Goal: Check status: Check status

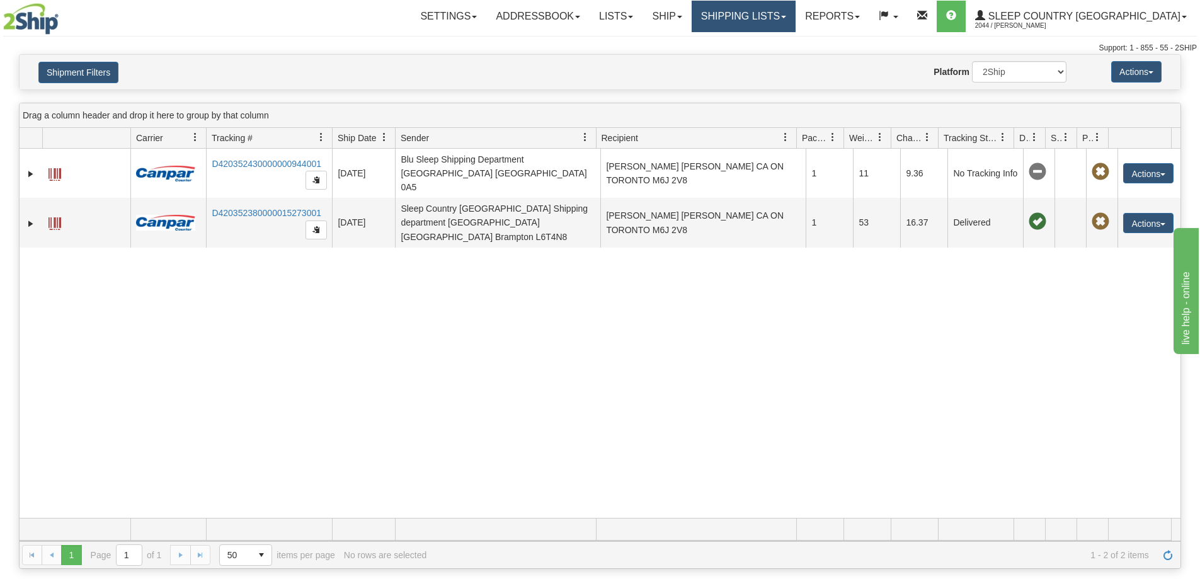
click at [795, 18] on link "Shipping lists" at bounding box center [744, 16] width 104 height 31
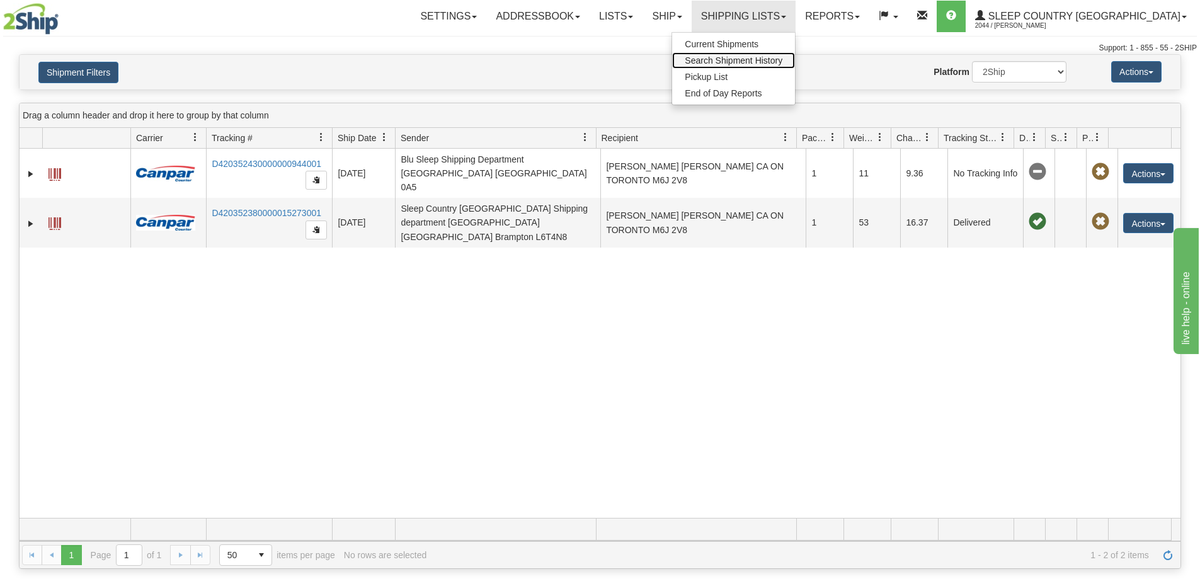
click at [782, 61] on span "Search Shipment History" at bounding box center [734, 60] width 98 height 10
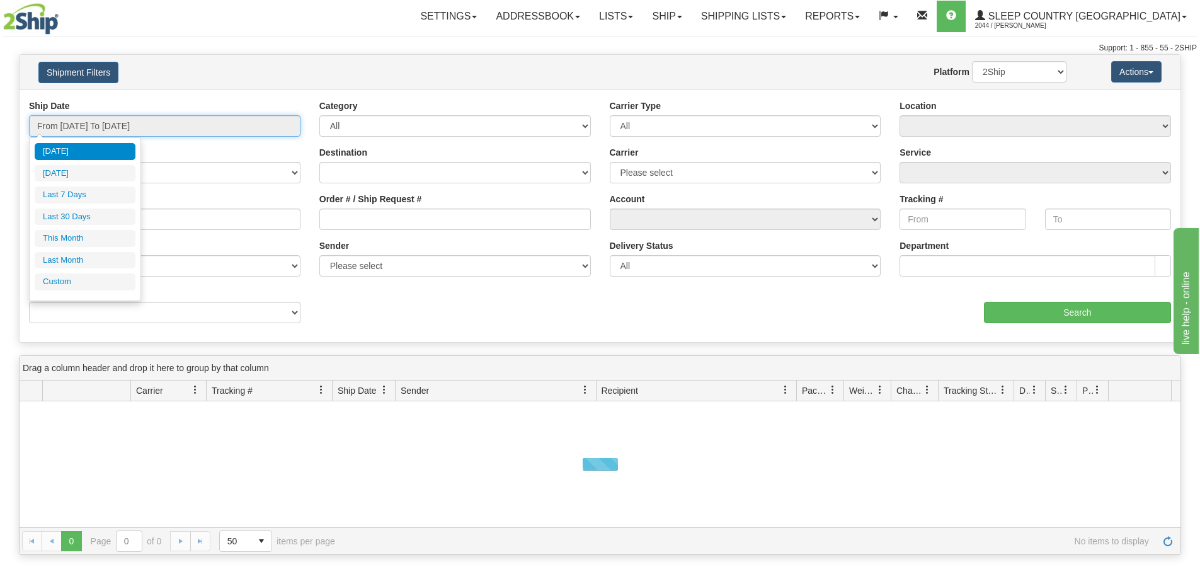
click at [127, 129] on input "From [DATE] To [DATE]" at bounding box center [164, 125] width 271 height 21
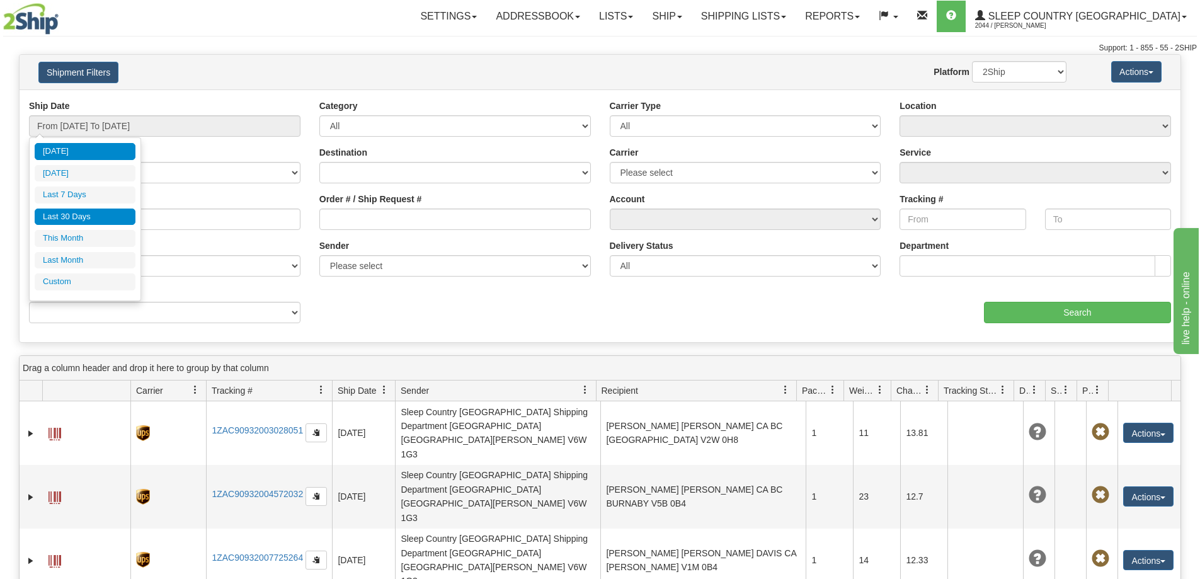
click at [95, 217] on li "Last 30 Days" at bounding box center [85, 216] width 101 height 17
type input "From [DATE] To [DATE]"
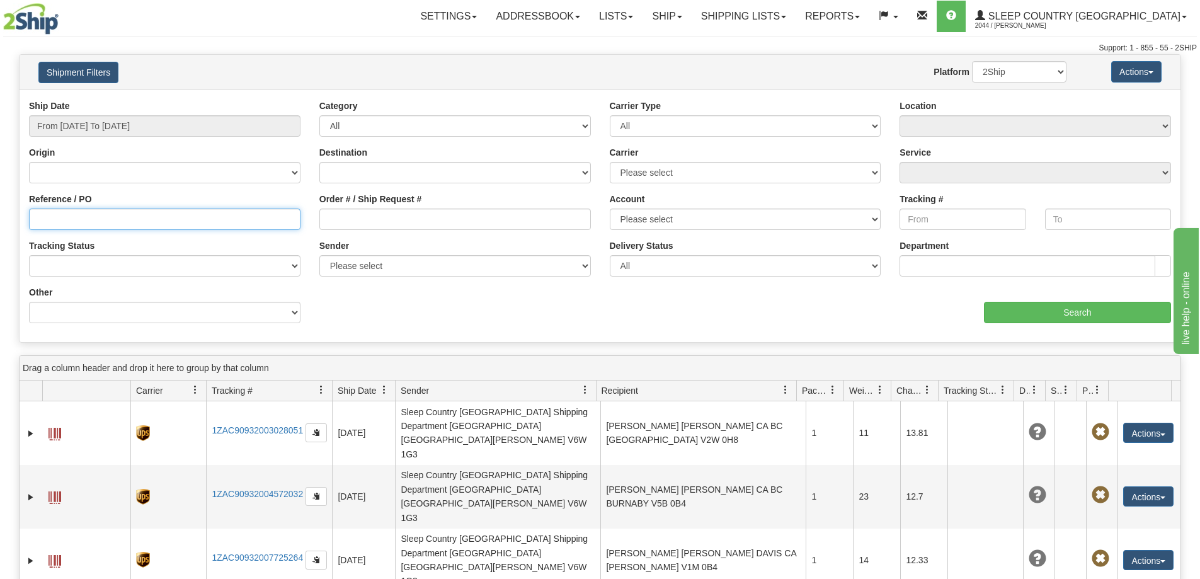
click at [140, 219] on input "Reference / PO" at bounding box center [164, 218] width 271 height 21
paste input "9000I164079"
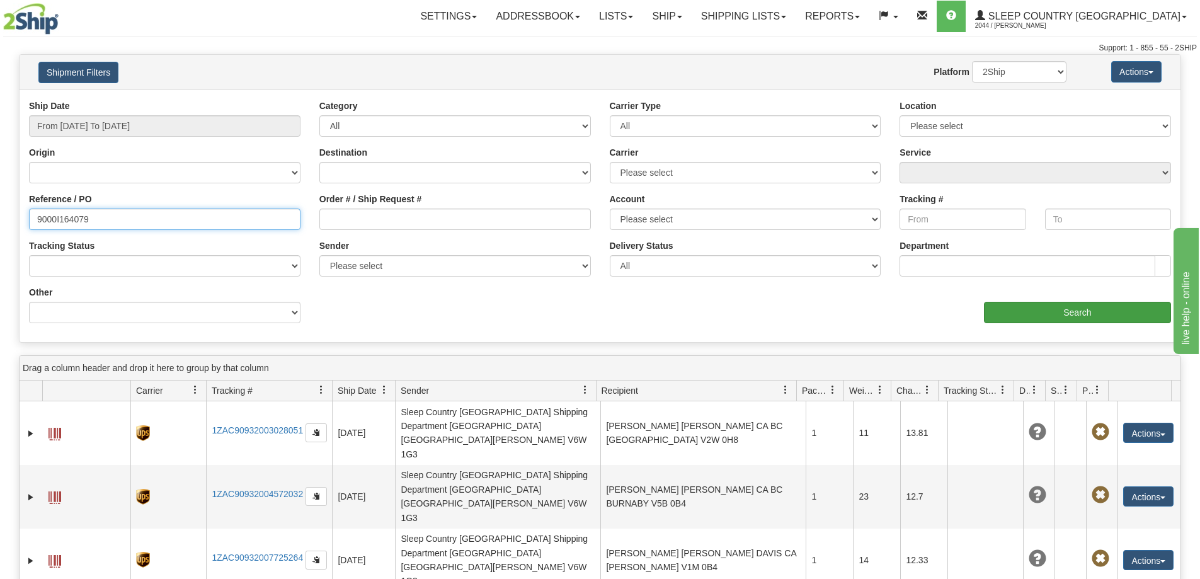
type input "9000I164079"
click at [1054, 310] on input "Search" at bounding box center [1077, 312] width 187 height 21
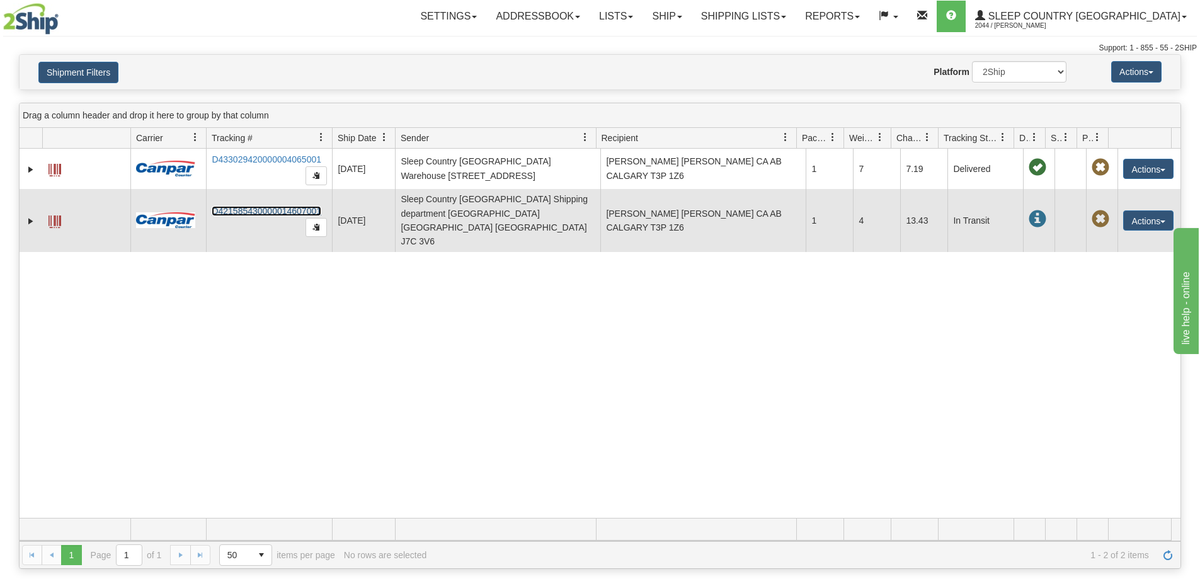
click at [259, 206] on link "D421585430000014607001" at bounding box center [267, 211] width 110 height 10
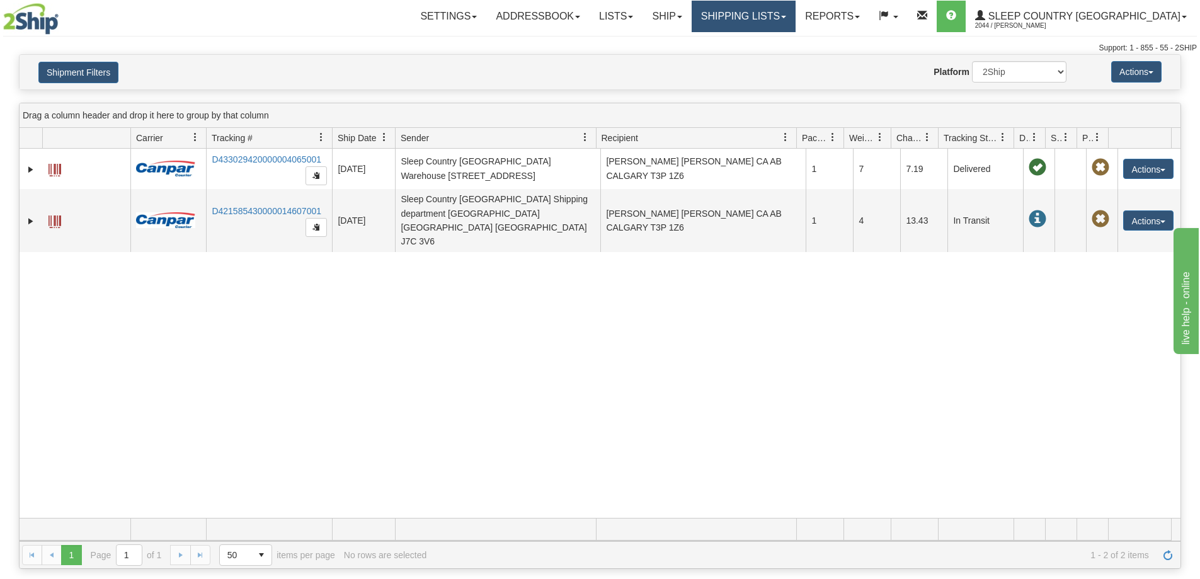
click at [795, 14] on link "Shipping lists" at bounding box center [744, 16] width 104 height 31
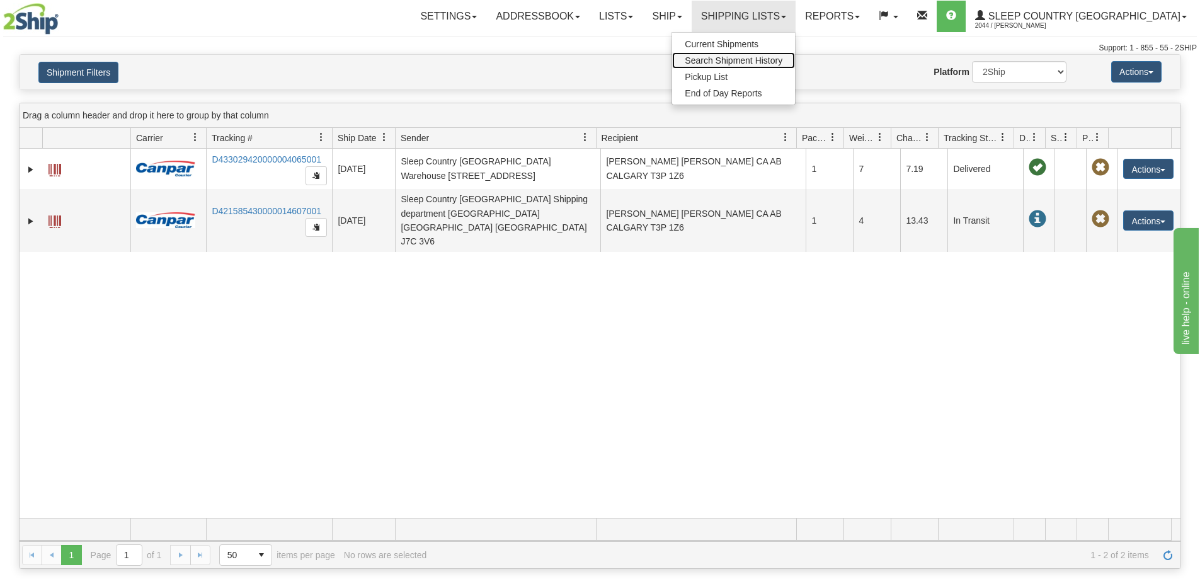
click at [795, 67] on link "Search Shipment History" at bounding box center [733, 60] width 123 height 16
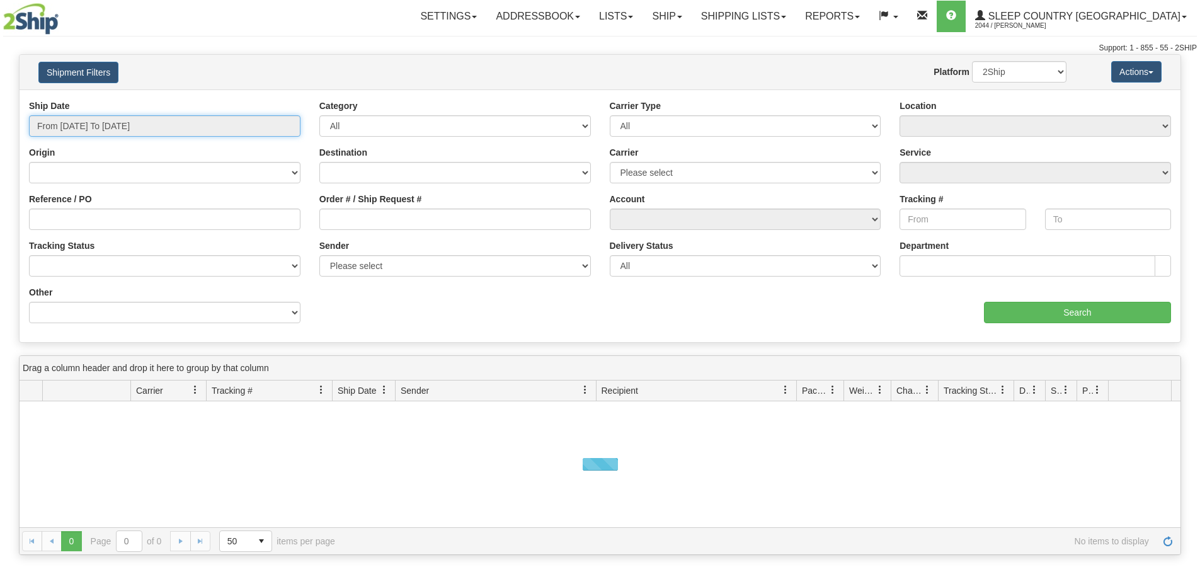
click at [154, 125] on input "From [DATE] To [DATE]" at bounding box center [164, 125] width 271 height 21
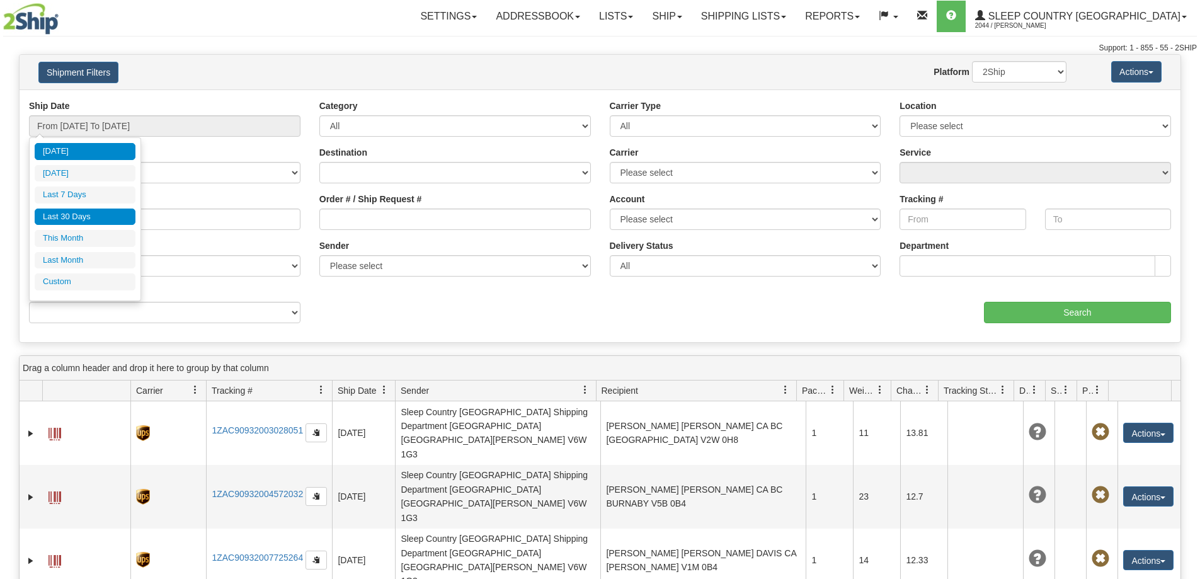
click at [96, 215] on li "Last 30 Days" at bounding box center [85, 216] width 101 height 17
type input "From [DATE] To [DATE]"
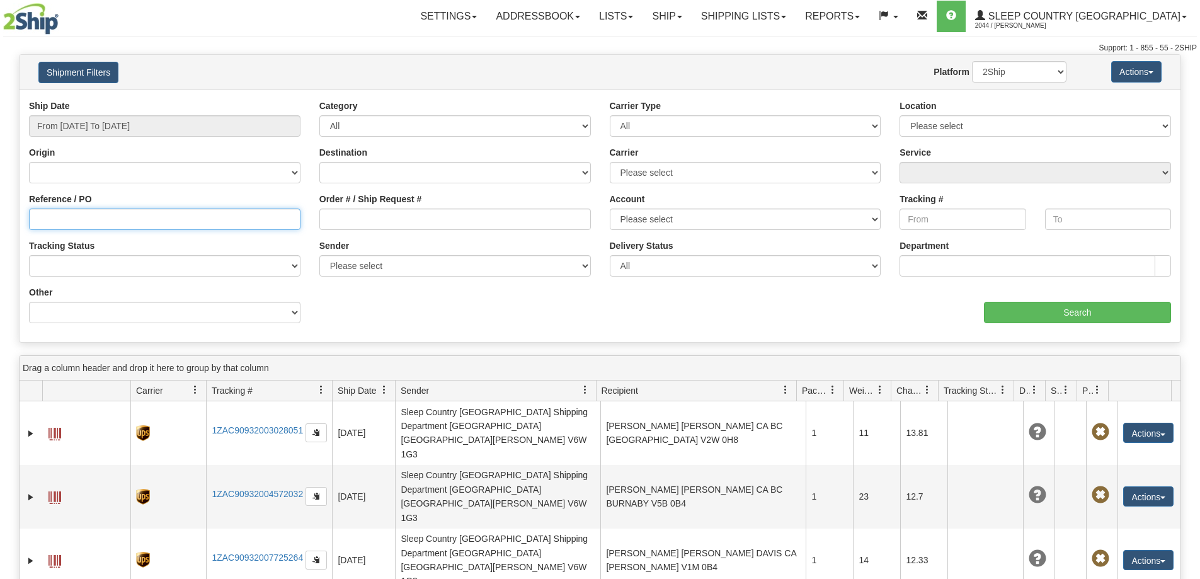
drag, startPoint x: 124, startPoint y: 224, endPoint x: 133, endPoint y: 217, distance: 11.6
click at [125, 224] on input "Reference / PO" at bounding box center [164, 218] width 271 height 21
paste input "1061745"
type input "1061745"
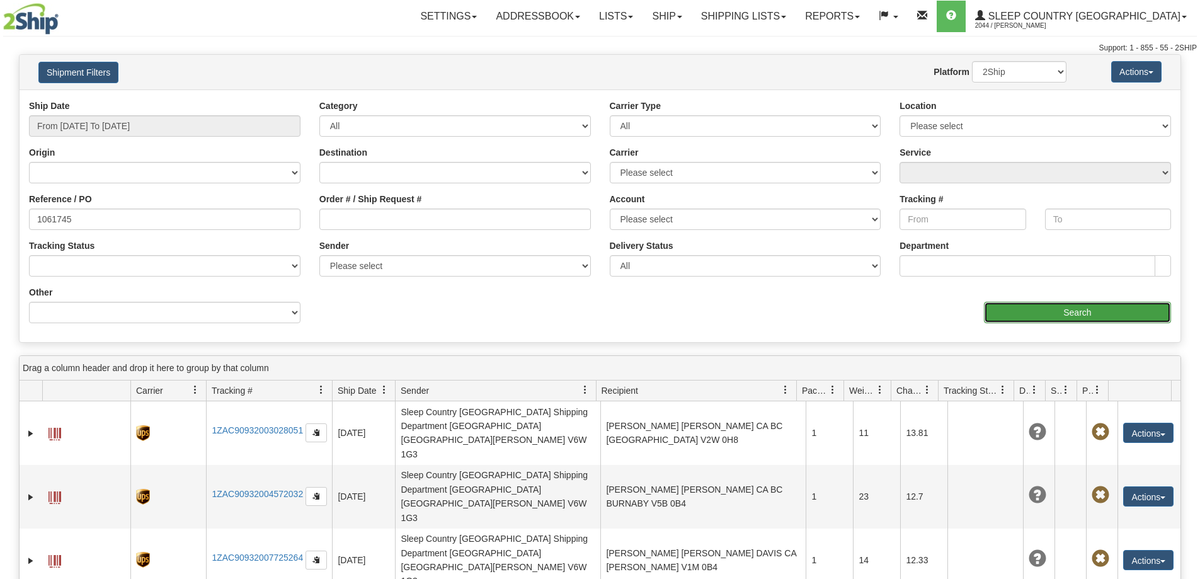
click at [1105, 316] on input "Search" at bounding box center [1077, 312] width 187 height 21
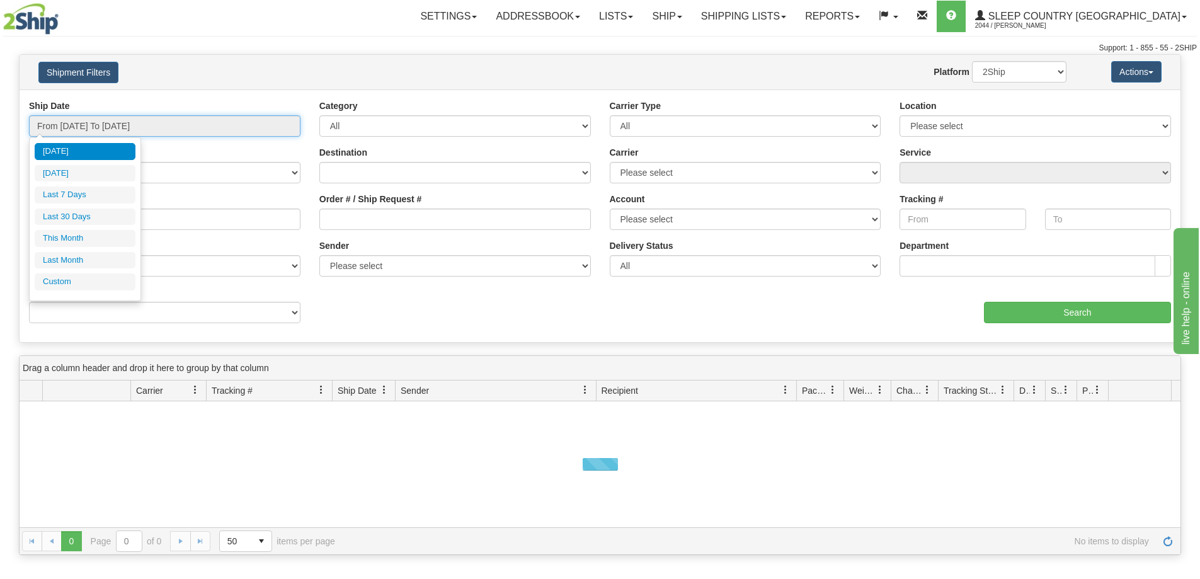
click at [135, 131] on input "From [DATE] To [DATE]" at bounding box center [164, 125] width 271 height 21
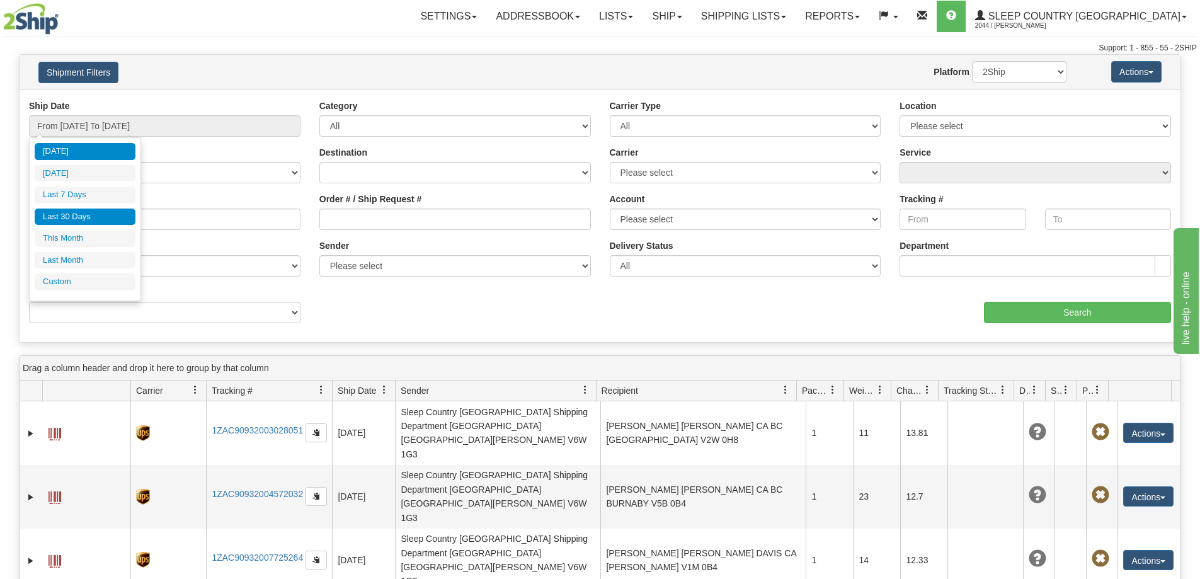
click at [91, 220] on li "Last 30 Days" at bounding box center [85, 216] width 101 height 17
type input "From [DATE] To [DATE]"
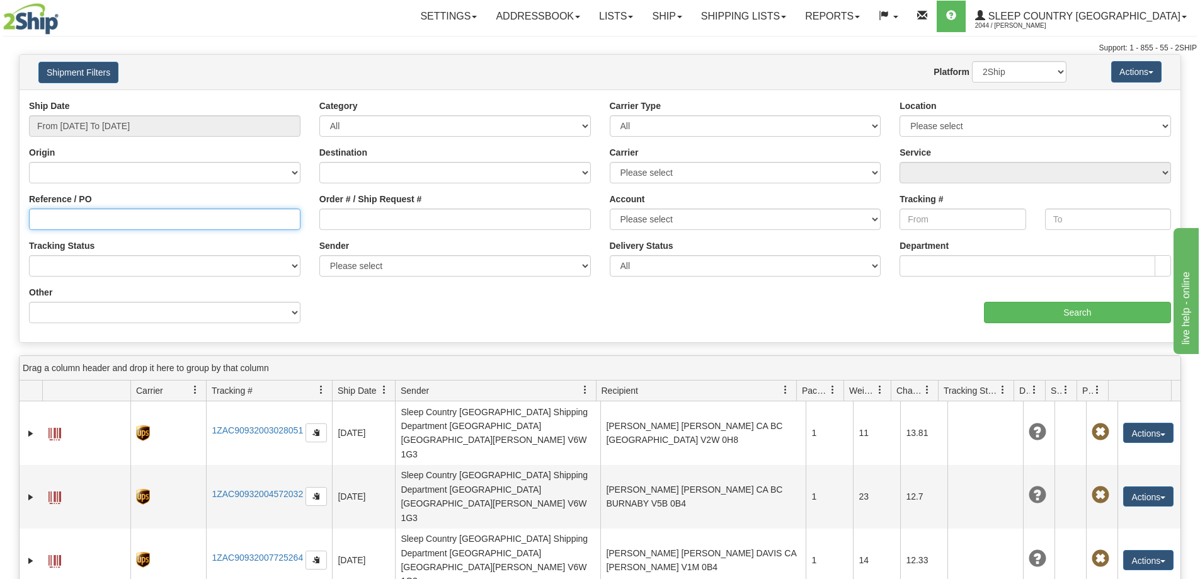
click at [134, 225] on input "Reference / PO" at bounding box center [164, 218] width 271 height 21
paste input "1059233"
type input "1059233"
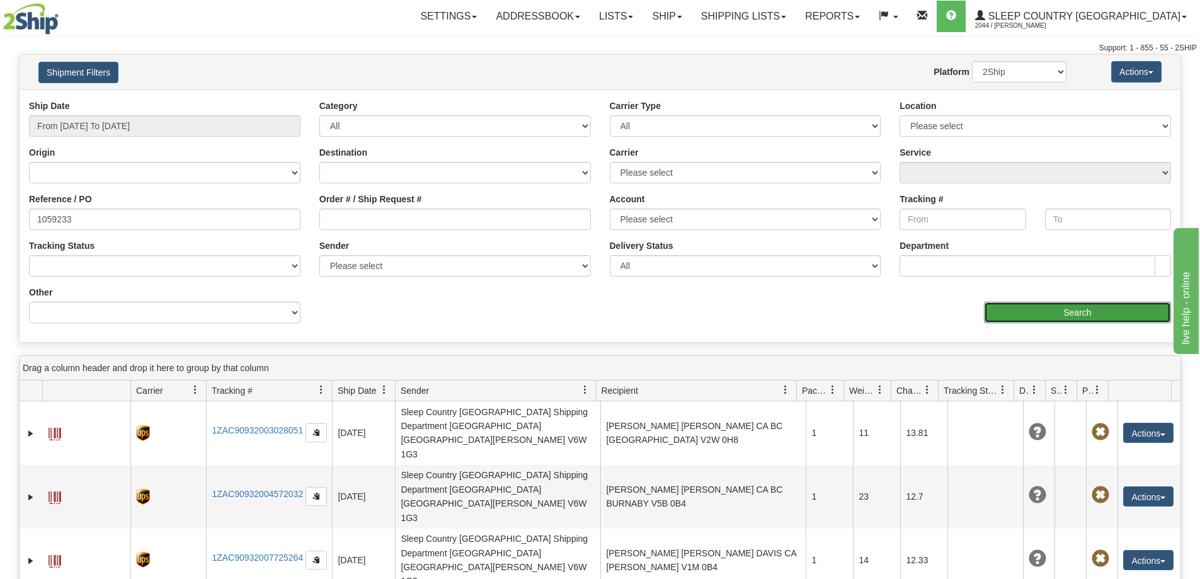
click at [1073, 309] on input "Search" at bounding box center [1077, 312] width 187 height 21
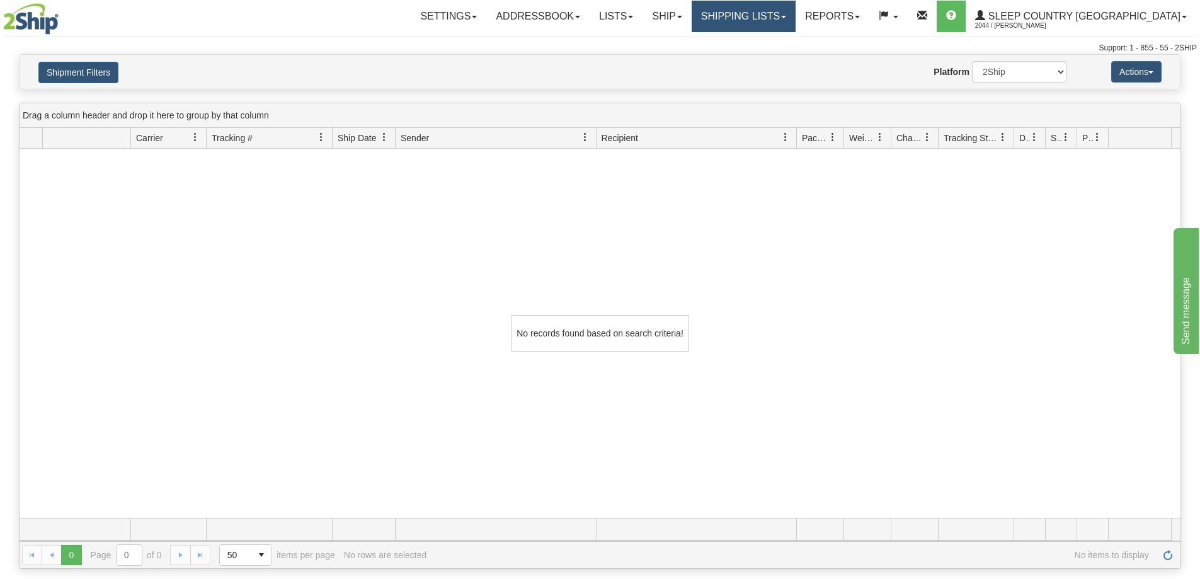
click at [795, 21] on link "Shipping lists" at bounding box center [744, 16] width 104 height 31
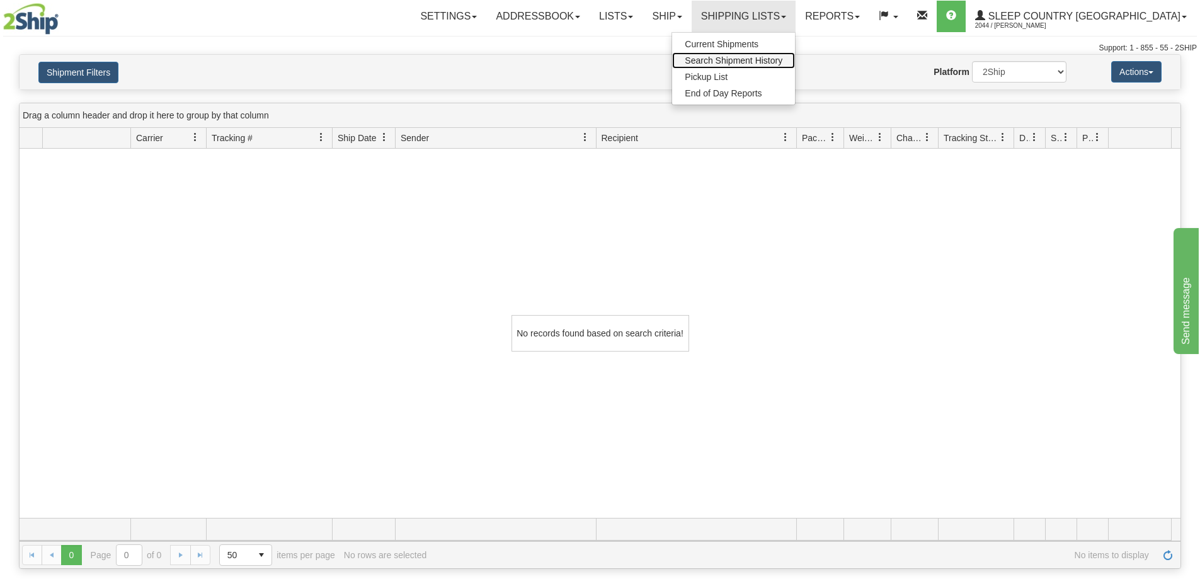
click at [782, 58] on span "Search Shipment History" at bounding box center [734, 60] width 98 height 10
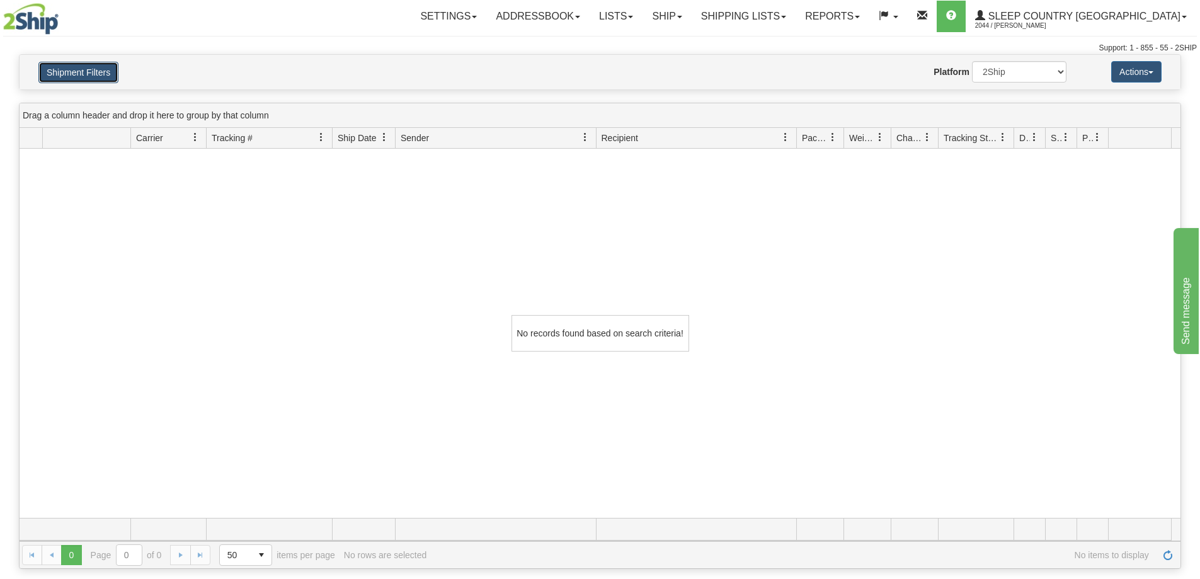
click at [99, 70] on button "Shipment Filters" at bounding box center [78, 72] width 80 height 21
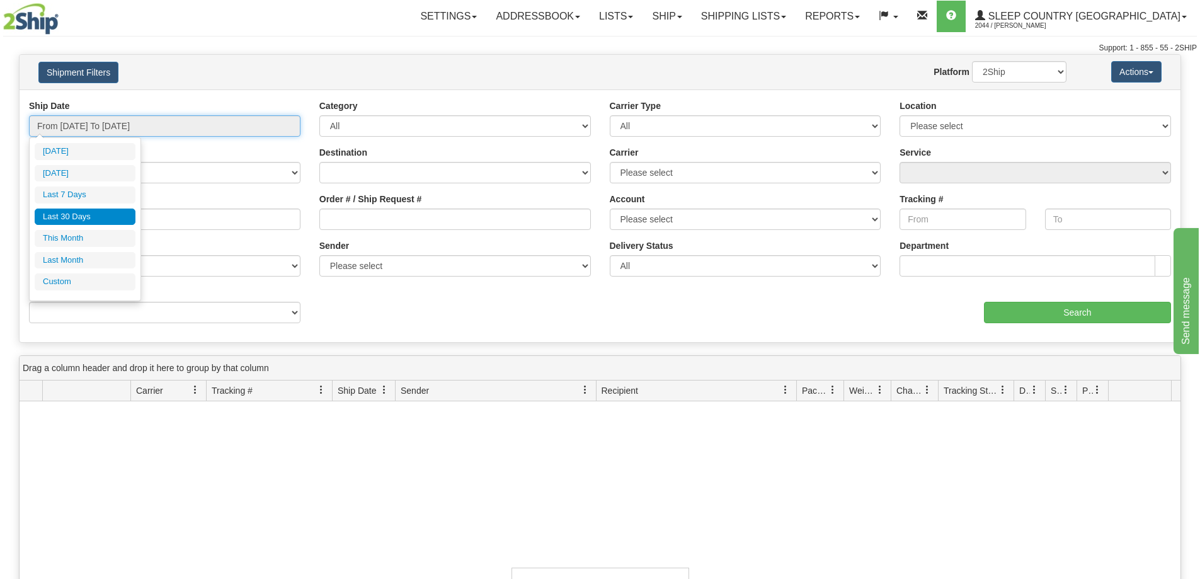
click at [157, 127] on input "From [DATE] To [DATE]" at bounding box center [164, 125] width 271 height 21
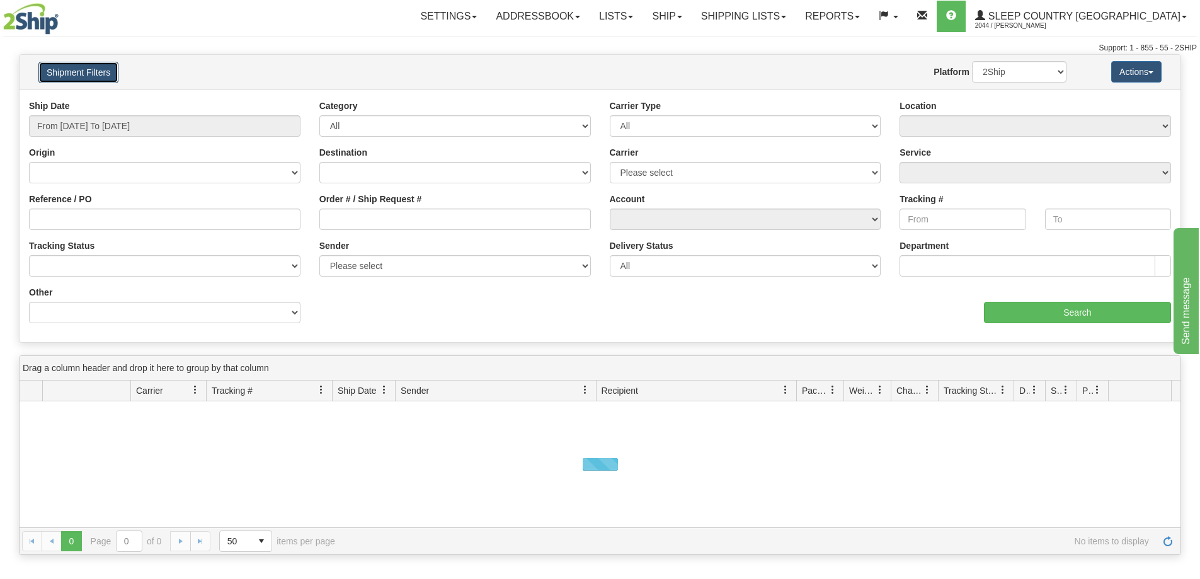
click at [95, 81] on button "Shipment Filters" at bounding box center [78, 72] width 80 height 21
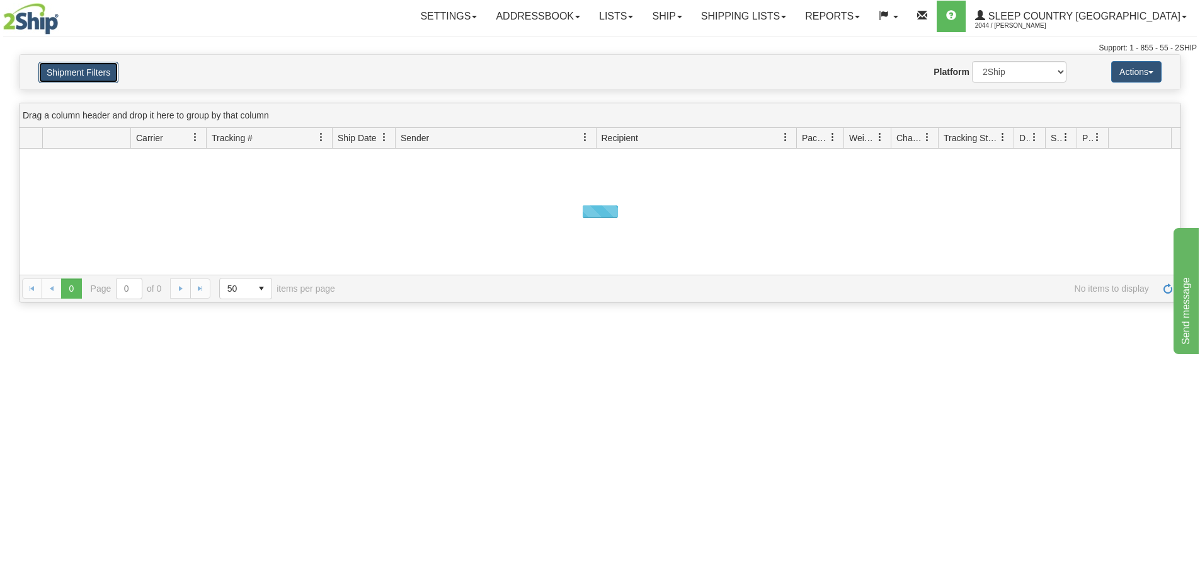
click at [93, 71] on button "Shipment Filters" at bounding box center [78, 72] width 80 height 21
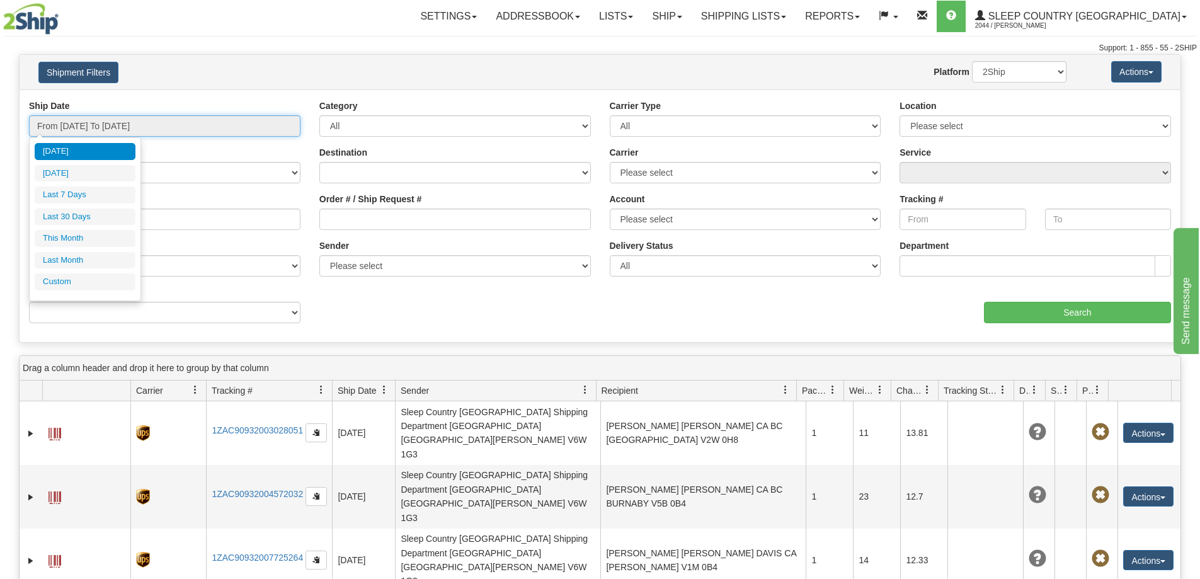
click at [111, 134] on input "From [DATE] To [DATE]" at bounding box center [164, 125] width 271 height 21
click at [91, 214] on li "Last 30 Days" at bounding box center [85, 216] width 101 height 17
type input "From [DATE] To [DATE]"
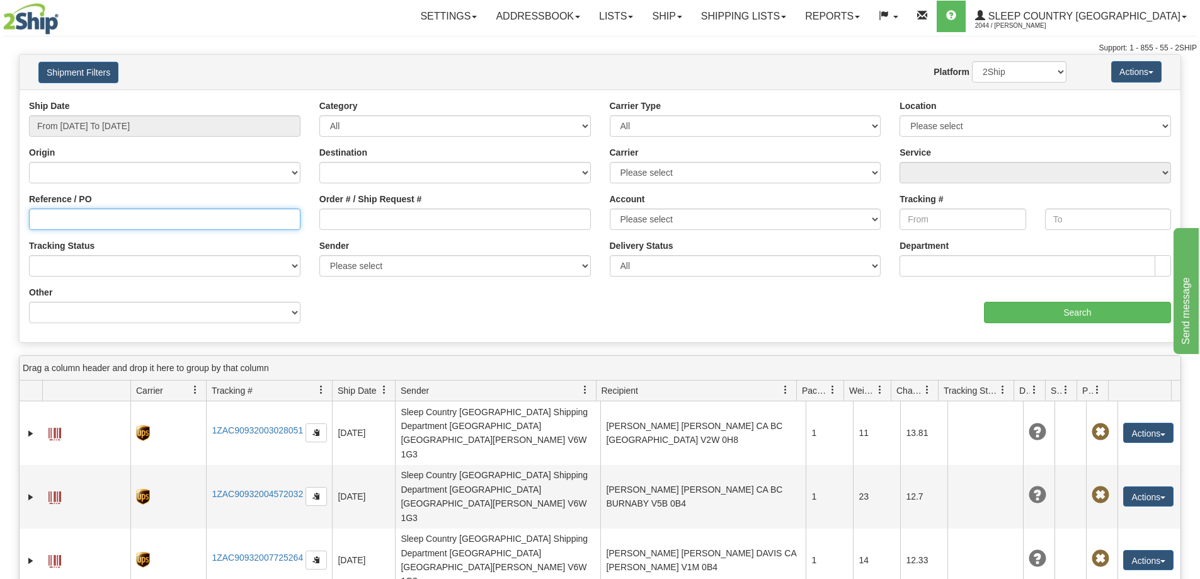
click at [120, 217] on input "Reference / PO" at bounding box center [164, 218] width 271 height 21
paste input "1061400"
type input "1061400"
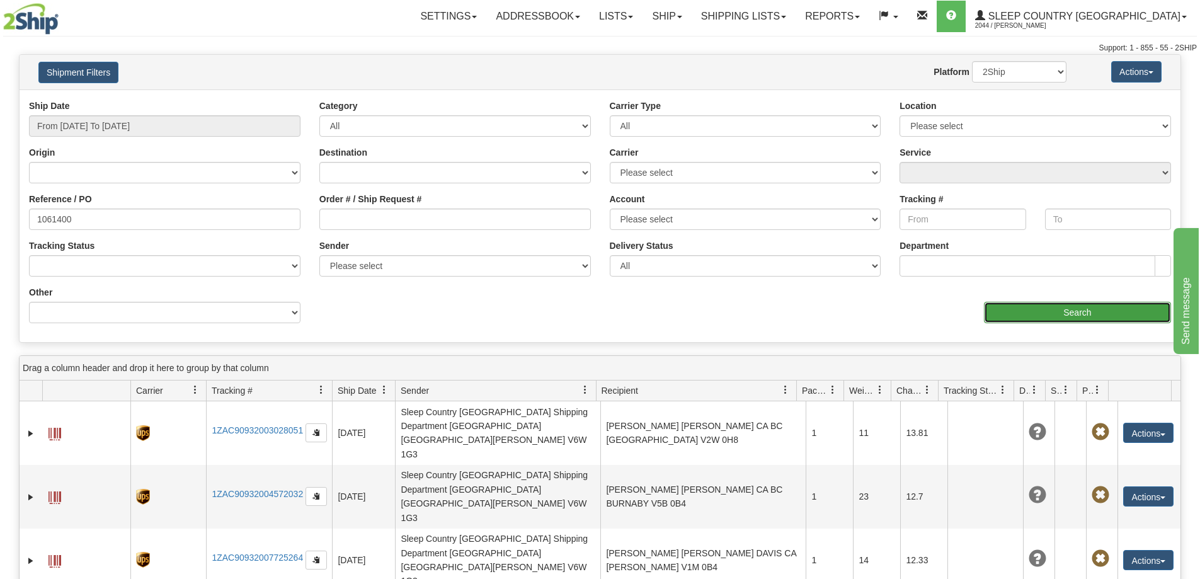
click at [1081, 320] on input "Search" at bounding box center [1077, 312] width 187 height 21
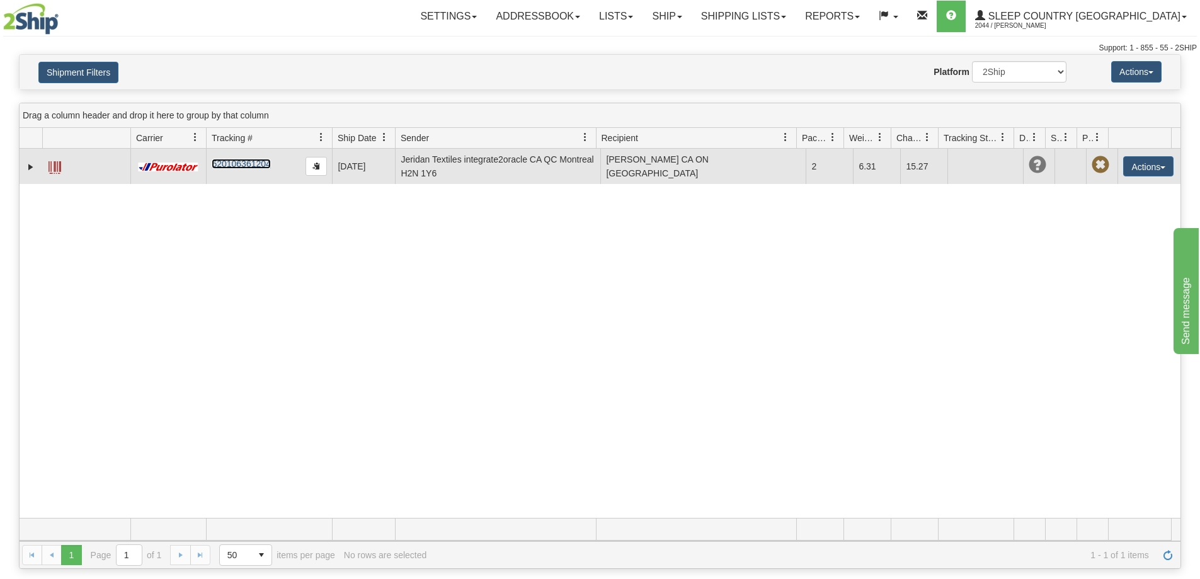
click at [244, 159] on link "520106361204" at bounding box center [241, 164] width 59 height 10
